Goal: Transaction & Acquisition: Obtain resource

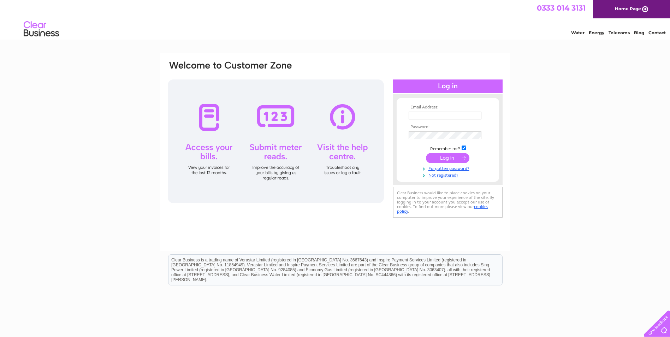
type input "accounts@houseofgodshotel.com"
click at [442, 154] on input "submit" at bounding box center [447, 158] width 43 height 10
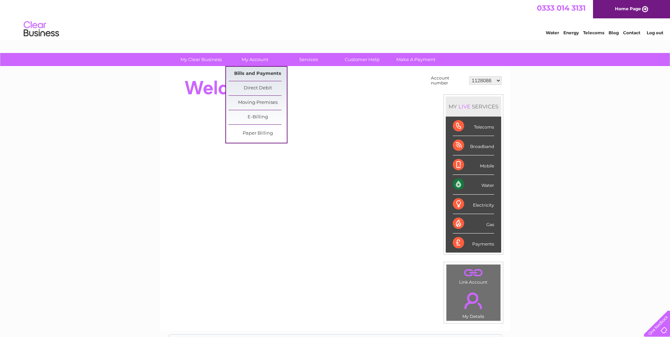
click at [250, 73] on link "Bills and Payments" at bounding box center [257, 74] width 58 height 14
click at [252, 72] on link "Bills and Payments" at bounding box center [257, 74] width 58 height 14
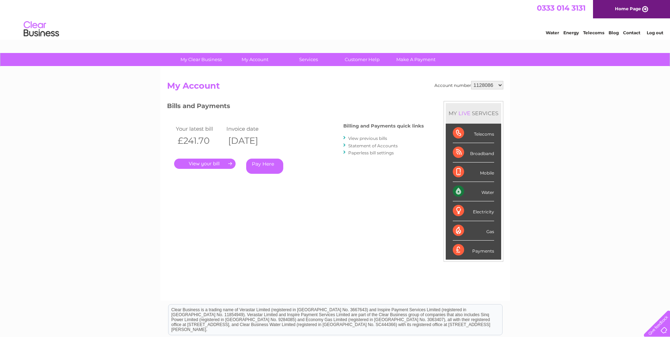
click at [206, 162] on link "." at bounding box center [204, 164] width 61 height 10
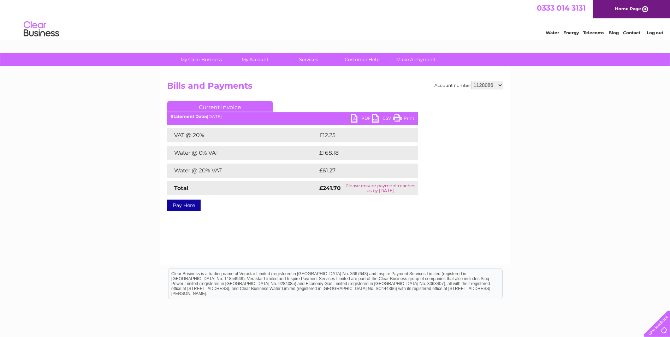
click at [357, 116] on link "PDF" at bounding box center [361, 119] width 21 height 10
